Goal: Task Accomplishment & Management: Manage account settings

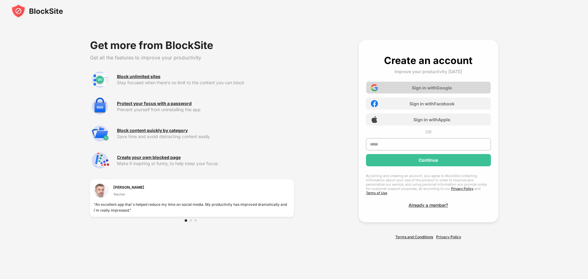
click at [414, 84] on div "Sign in with Google" at bounding box center [428, 87] width 125 height 12
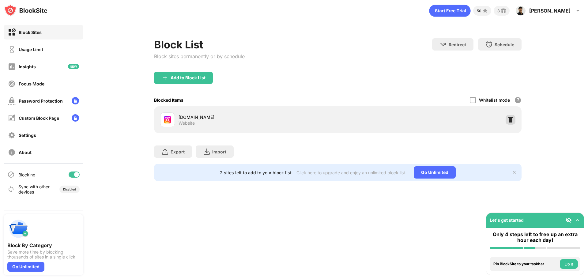
click at [507, 119] on div at bounding box center [511, 120] width 10 height 10
